Goal: Find specific page/section: Find specific page/section

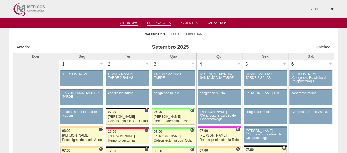
click at [161, 24] on link "Internações" at bounding box center [159, 23] width 24 height 5
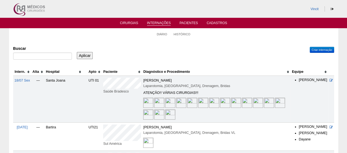
click at [165, 114] on img at bounding box center [170, 115] width 10 height 10
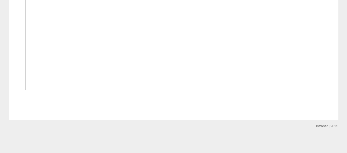
scroll to position [6601, 0]
